Goal: Information Seeking & Learning: Learn about a topic

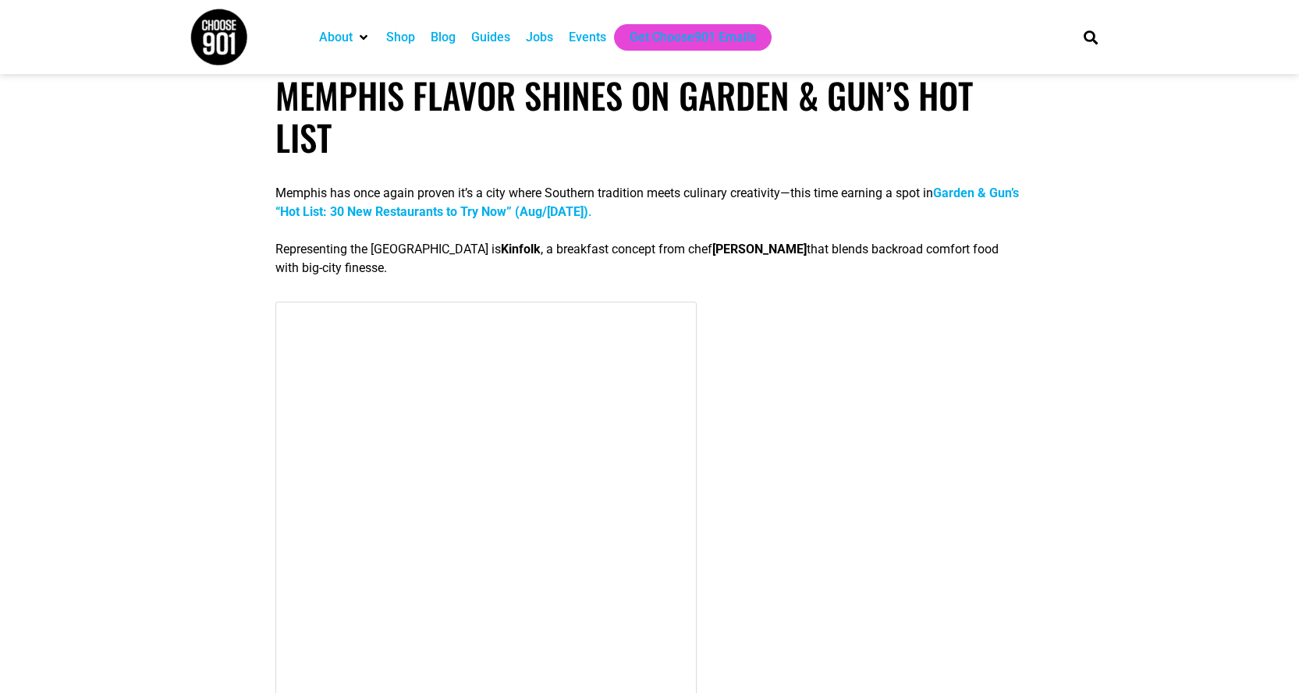
scroll to position [624, 0]
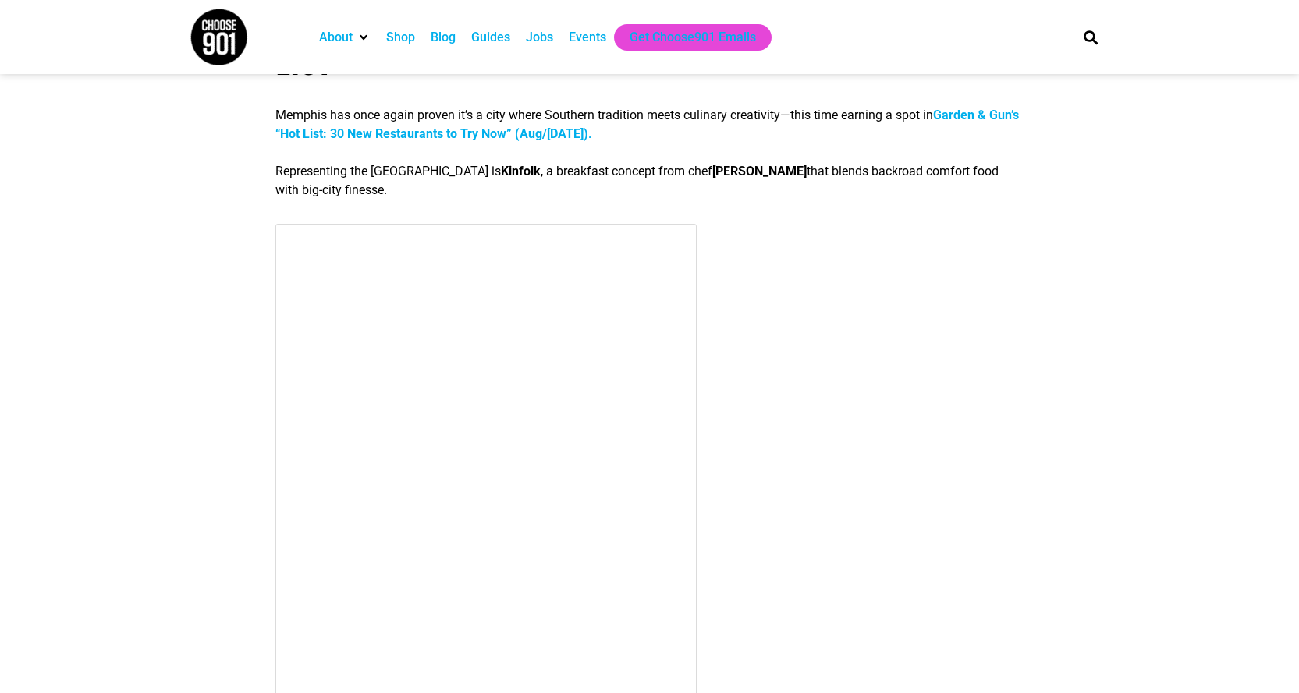
drag, startPoint x: 548, startPoint y: 173, endPoint x: 554, endPoint y: 193, distance: 21.2
click at [554, 193] on p "Representing the [GEOGRAPHIC_DATA] is Kinfolk , a breakfast concept from chef […" at bounding box center [649, 180] width 748 height 37
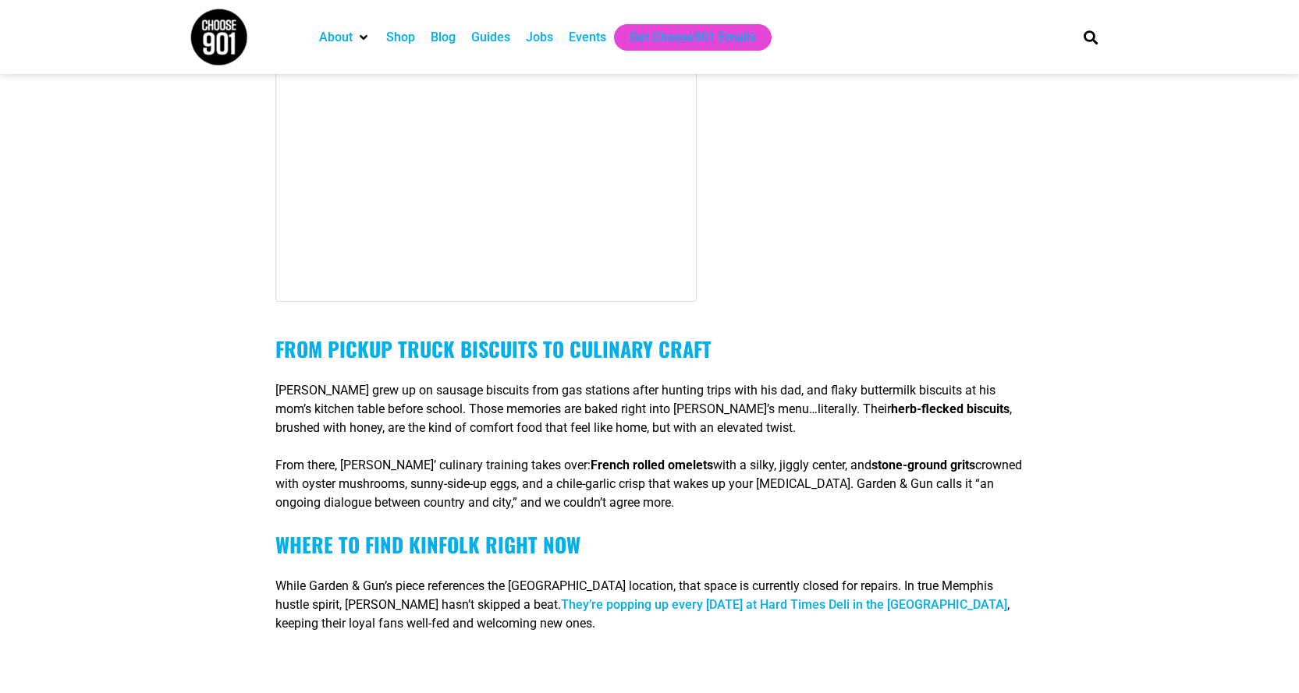
scroll to position [1482, 0]
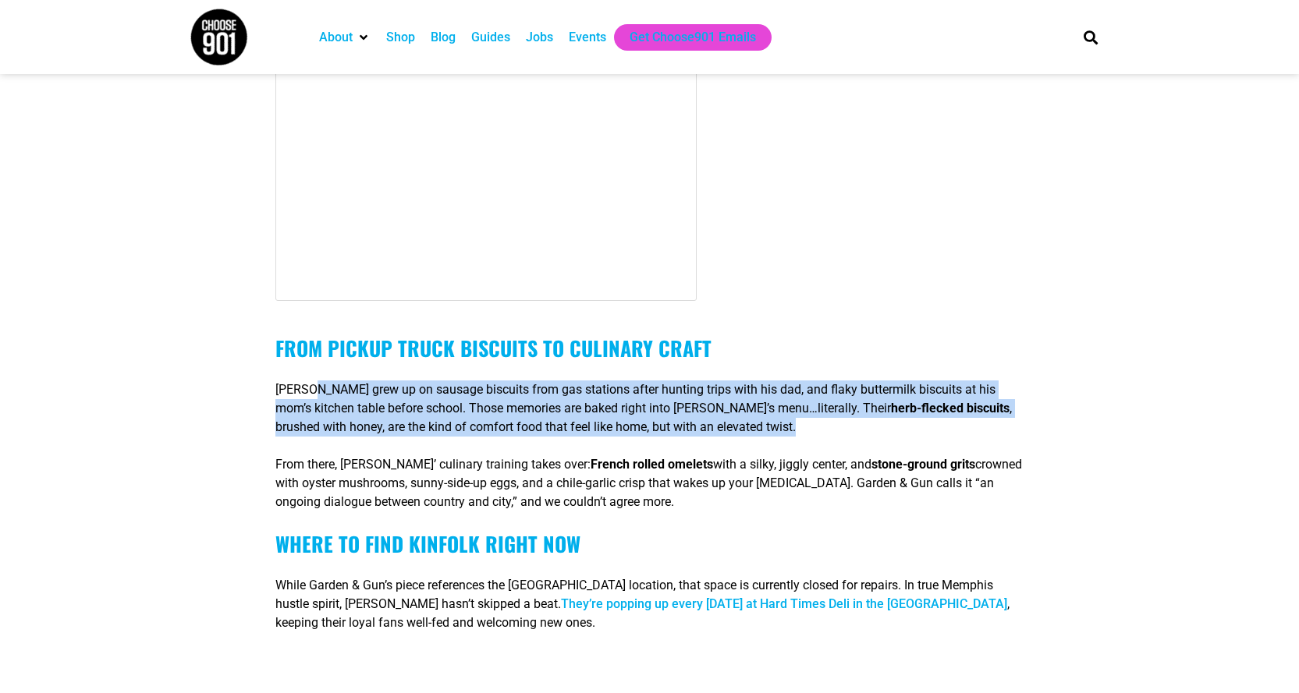
drag, startPoint x: 311, startPoint y: 399, endPoint x: 761, endPoint y: 430, distance: 451.1
click at [764, 431] on p "[PERSON_NAME] grew up on sausage biscuits from gas stations after hunting trips…" at bounding box center [649, 409] width 748 height 56
click at [760, 428] on p "[PERSON_NAME] grew up on sausage biscuits from gas stations after hunting trips…" at bounding box center [649, 409] width 748 height 56
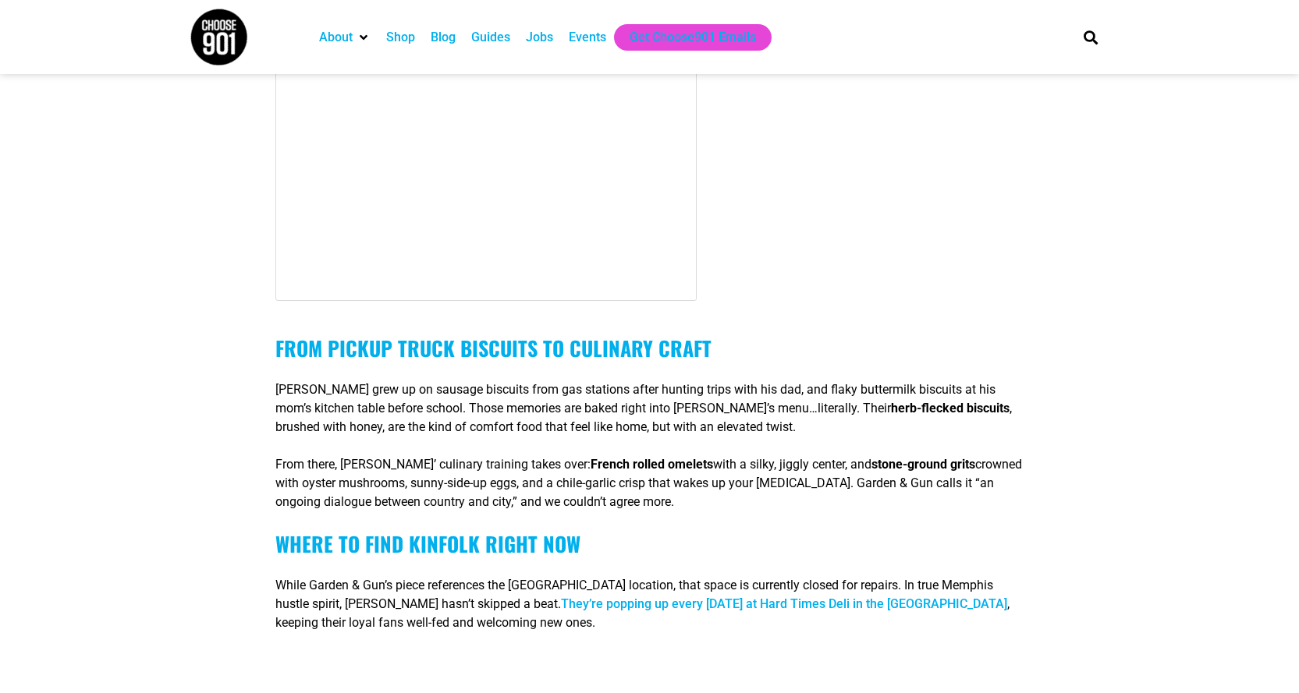
click at [760, 428] on p "[PERSON_NAME] grew up on sausage biscuits from gas stations after hunting trips…" at bounding box center [649, 409] width 748 height 56
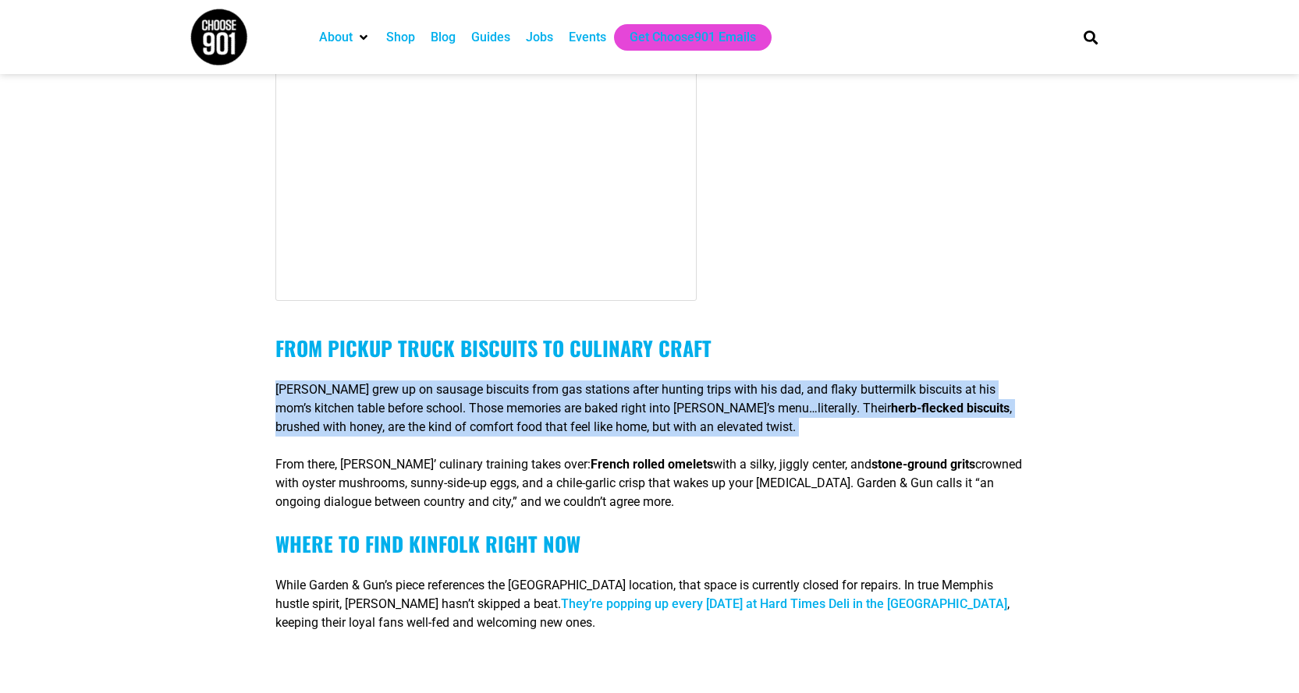
click at [760, 428] on p "[PERSON_NAME] grew up on sausage biscuits from gas stations after hunting trips…" at bounding box center [649, 409] width 748 height 56
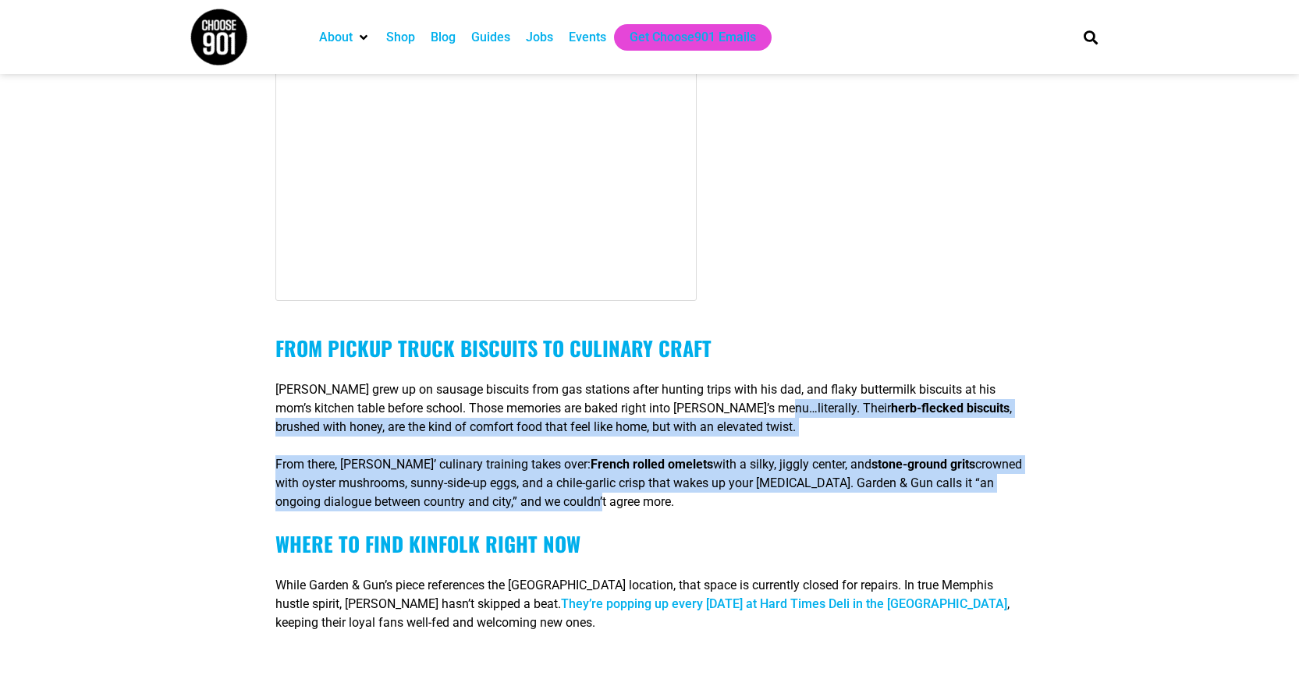
drag, startPoint x: 727, startPoint y: 409, endPoint x: 570, endPoint y: 509, distance: 186.3
click at [571, 509] on div "From Pickup Truck Biscuits to Culinary Craft [PERSON_NAME] grew up on sausage b…" at bounding box center [649, 582] width 748 height 493
click at [564, 505] on p "From there, [PERSON_NAME]’ culinary training takes over: French rolled omelets …" at bounding box center [649, 484] width 748 height 56
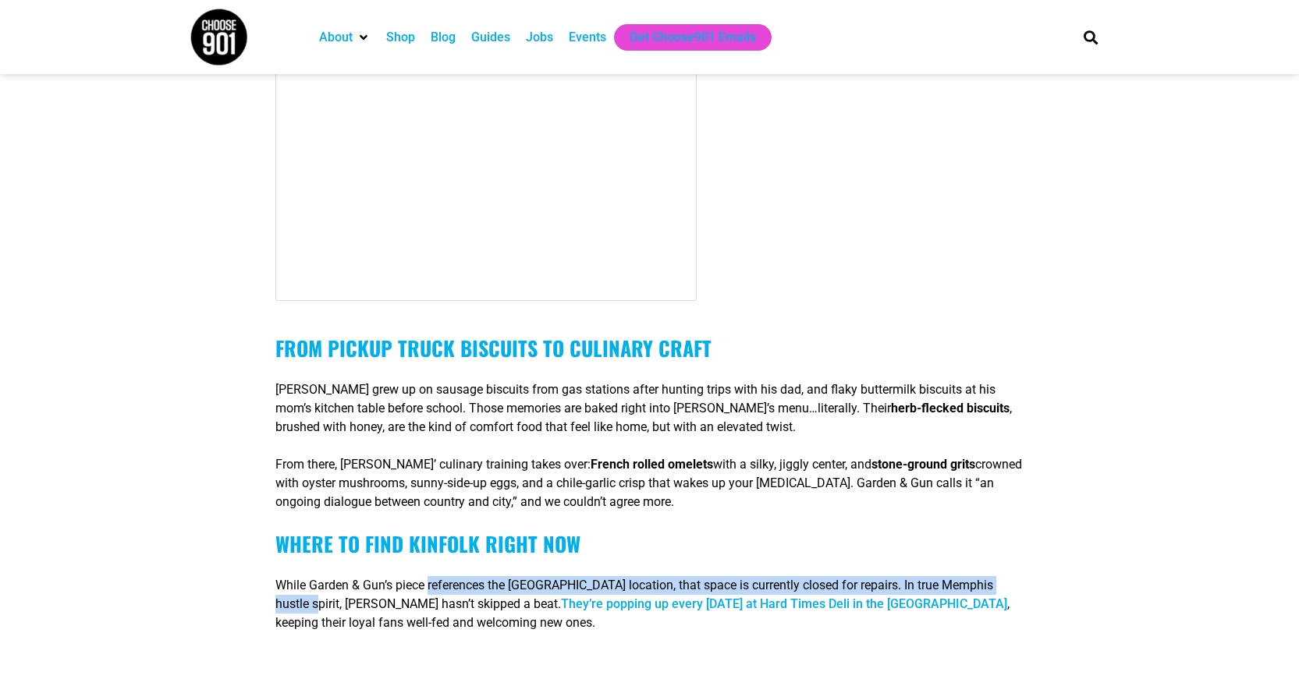
drag, startPoint x: 434, startPoint y: 587, endPoint x: 278, endPoint y: 608, distance: 157.3
click at [278, 608] on p "While Garden & Gun’s piece references the [GEOGRAPHIC_DATA] location, that spac…" at bounding box center [649, 604] width 748 height 56
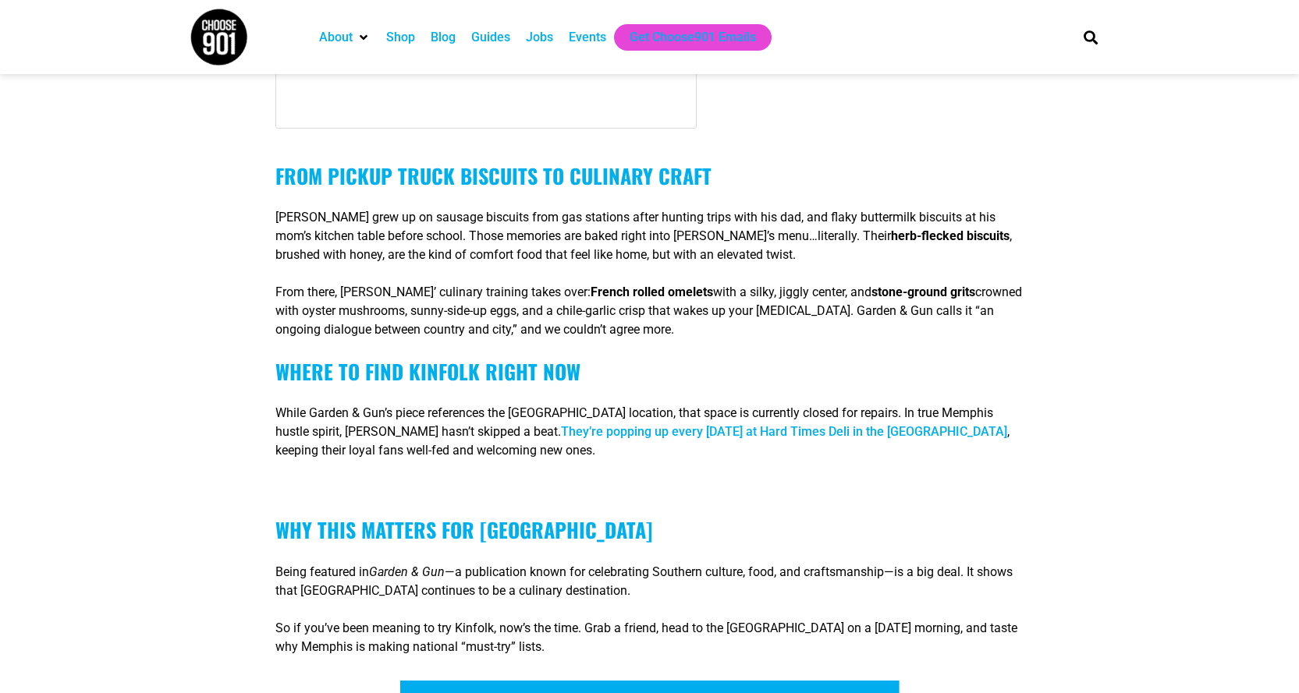
scroll to position [1872, 0]
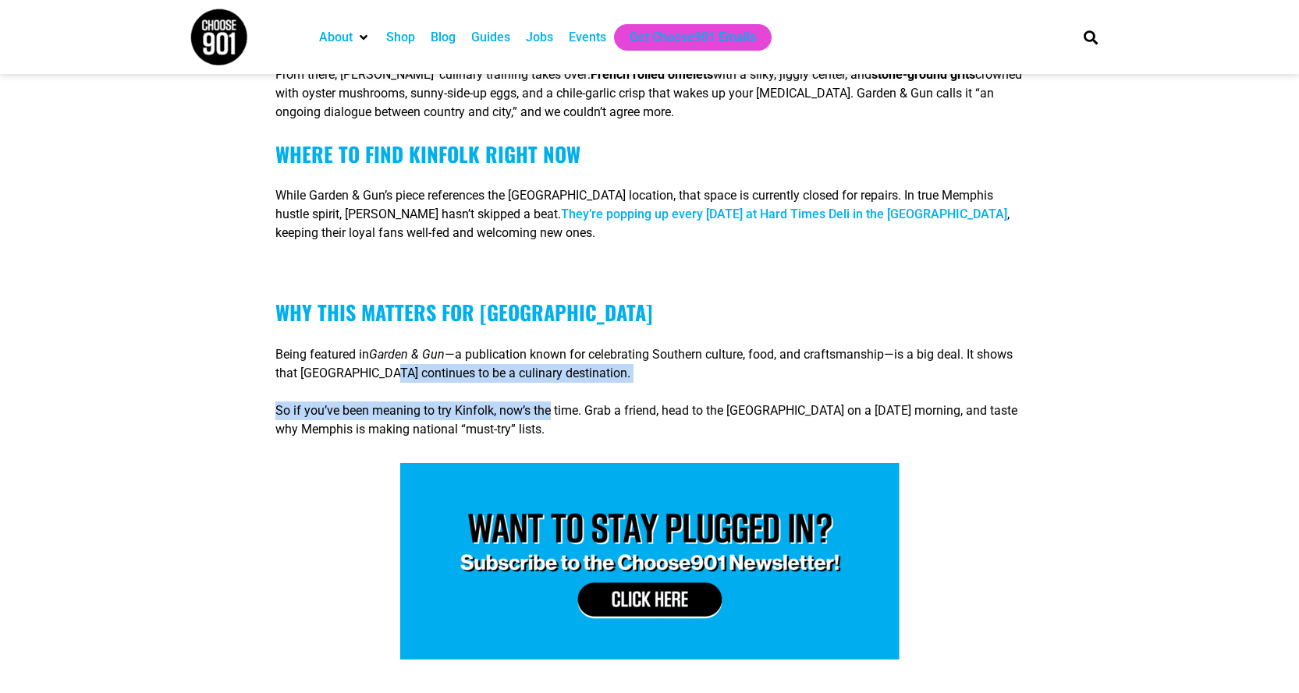
drag, startPoint x: 393, startPoint y: 371, endPoint x: 555, endPoint y: 384, distance: 162.8
click at [555, 384] on div "From Pickup Truck Biscuits to Culinary Craft [PERSON_NAME] grew up on sausage b…" at bounding box center [649, 192] width 748 height 493
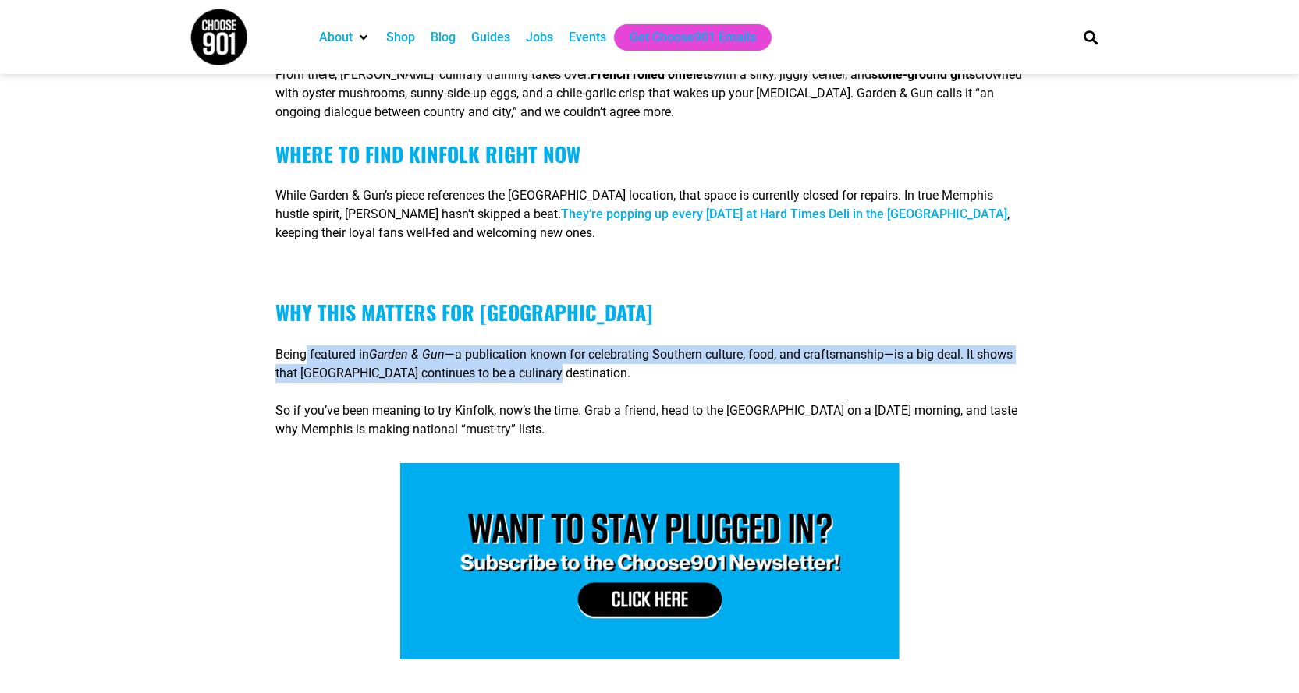
drag, startPoint x: 361, startPoint y: 355, endPoint x: 303, endPoint y: 338, distance: 60.2
click at [303, 338] on div "From Pickup Truck Biscuits to Culinary Craft [PERSON_NAME] grew up on sausage b…" at bounding box center [649, 192] width 748 height 493
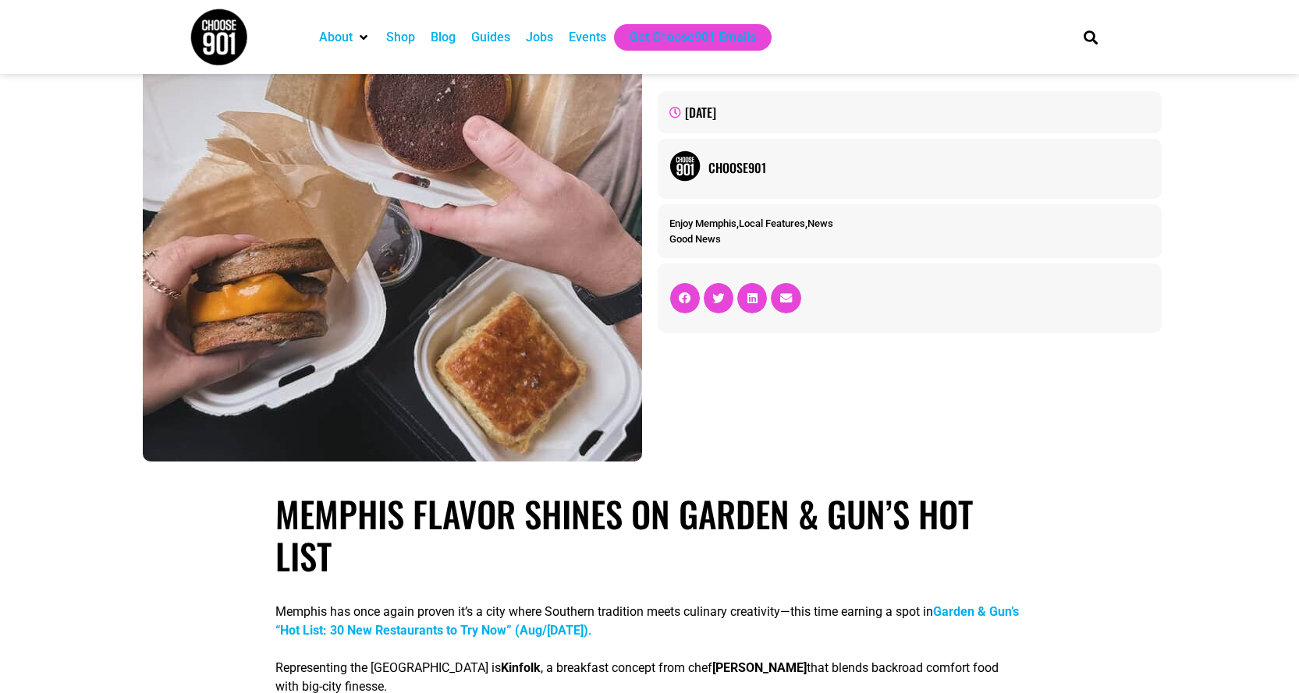
scroll to position [0, 0]
